Goal: Navigation & Orientation: Find specific page/section

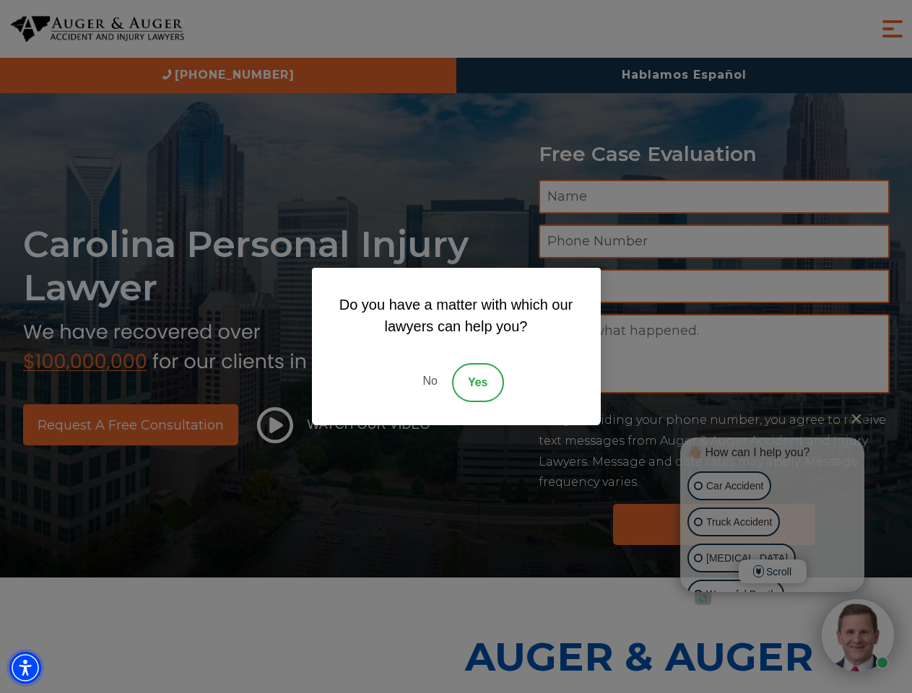
click at [25, 668] on img "Accessibility Menu" at bounding box center [25, 668] width 32 height 32
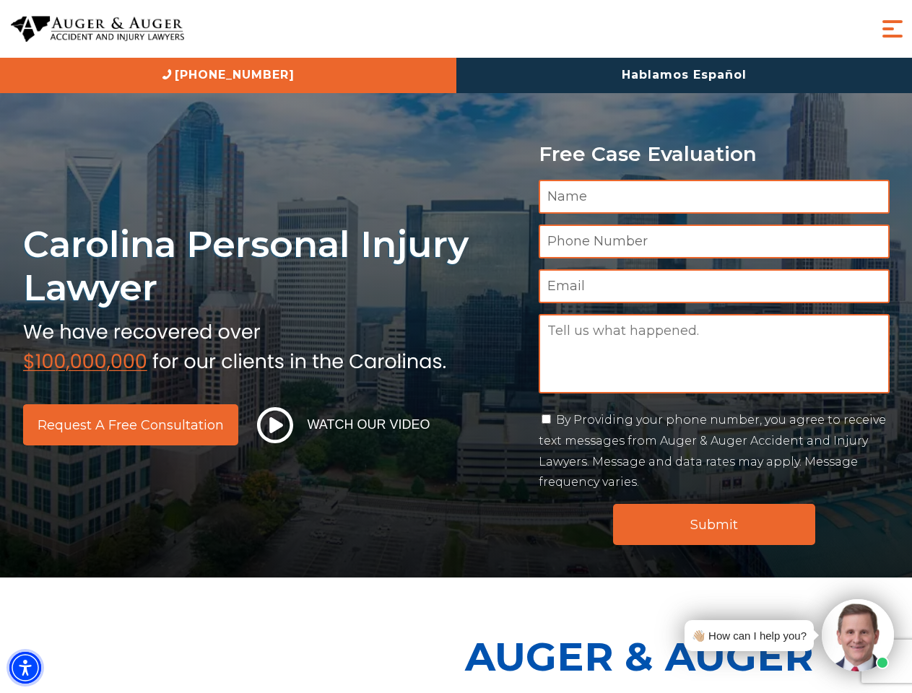
click at [25, 668] on img "Accessibility Menu" at bounding box center [25, 668] width 32 height 32
